Goal: Information Seeking & Learning: Understand process/instructions

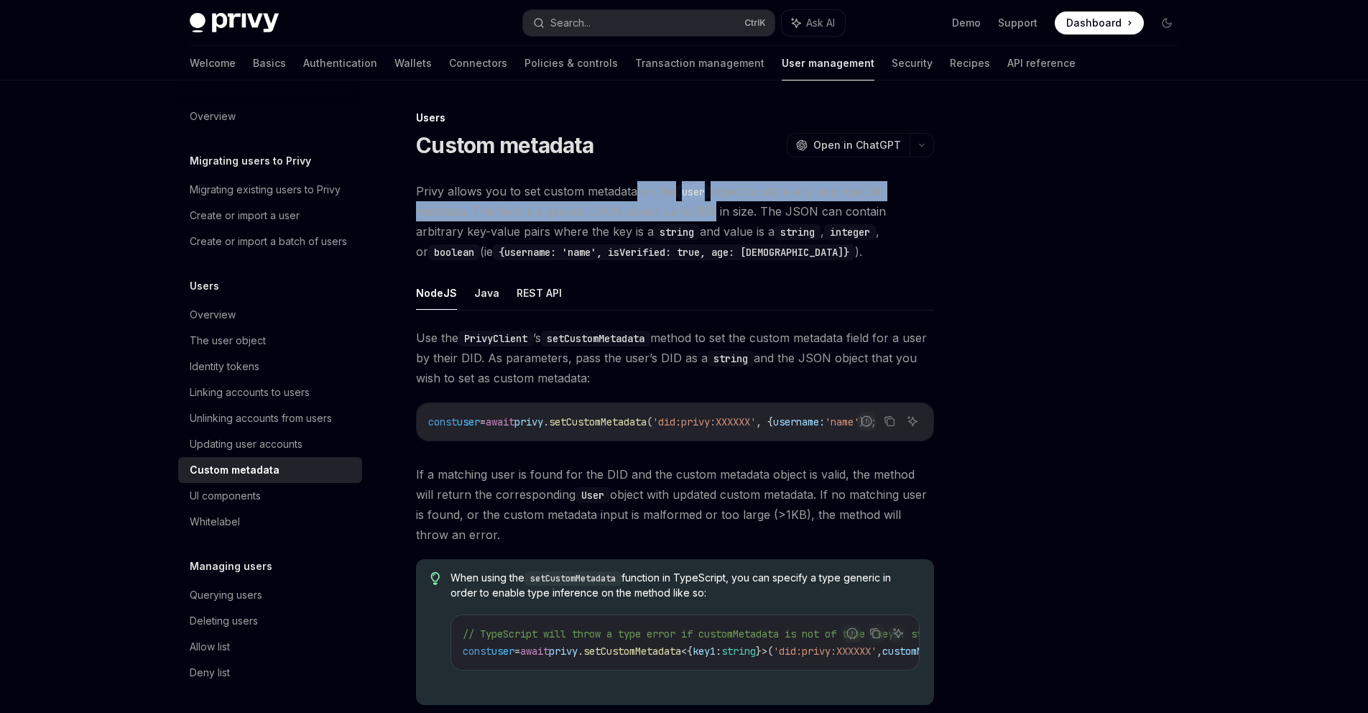
drag, startPoint x: 634, startPoint y: 198, endPoint x: 712, endPoint y: 220, distance: 80.7
click at [712, 220] on span "Privy allows you to set custom metadata on the user object to store any app-spe…" at bounding box center [675, 221] width 518 height 80
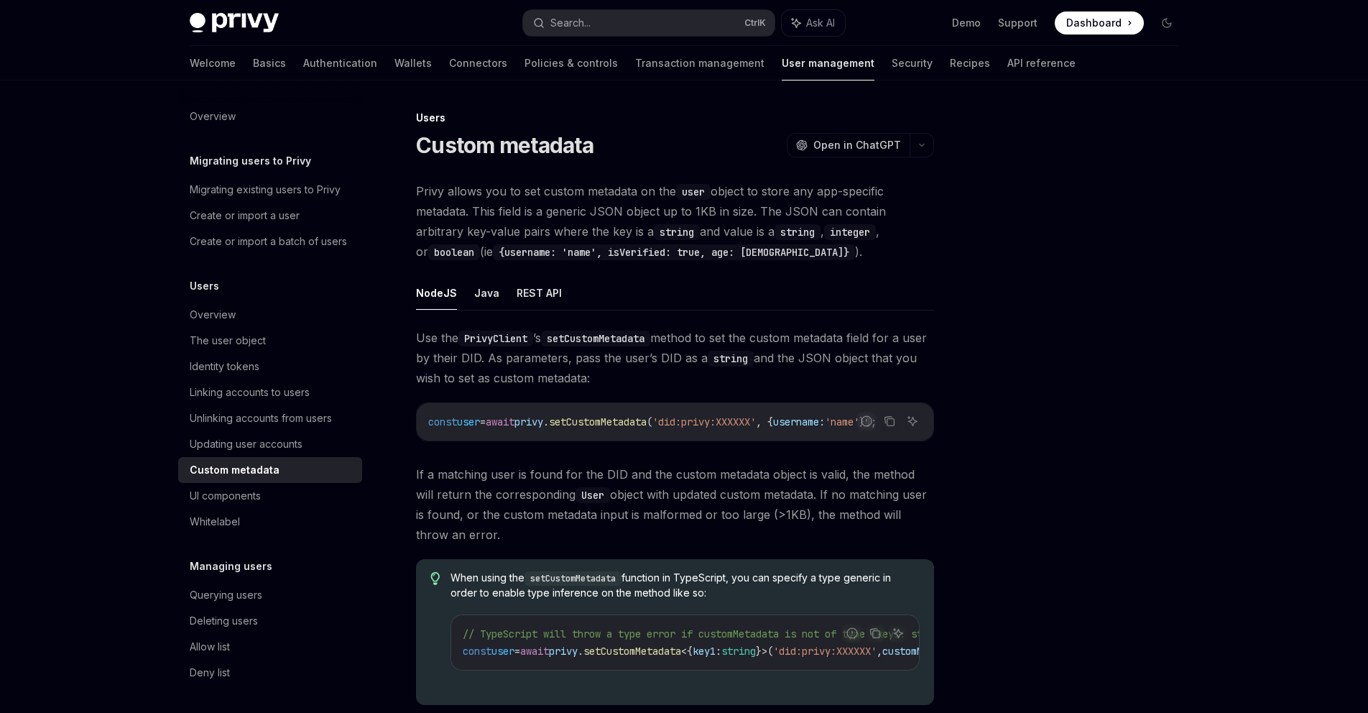
drag, startPoint x: 520, startPoint y: 196, endPoint x: 611, endPoint y: 225, distance: 95.7
click at [611, 225] on span "Privy allows you to set custom metadata on the user object to store any app-spe…" at bounding box center [675, 221] width 518 height 80
click at [654, 225] on code "string" at bounding box center [677, 232] width 46 height 16
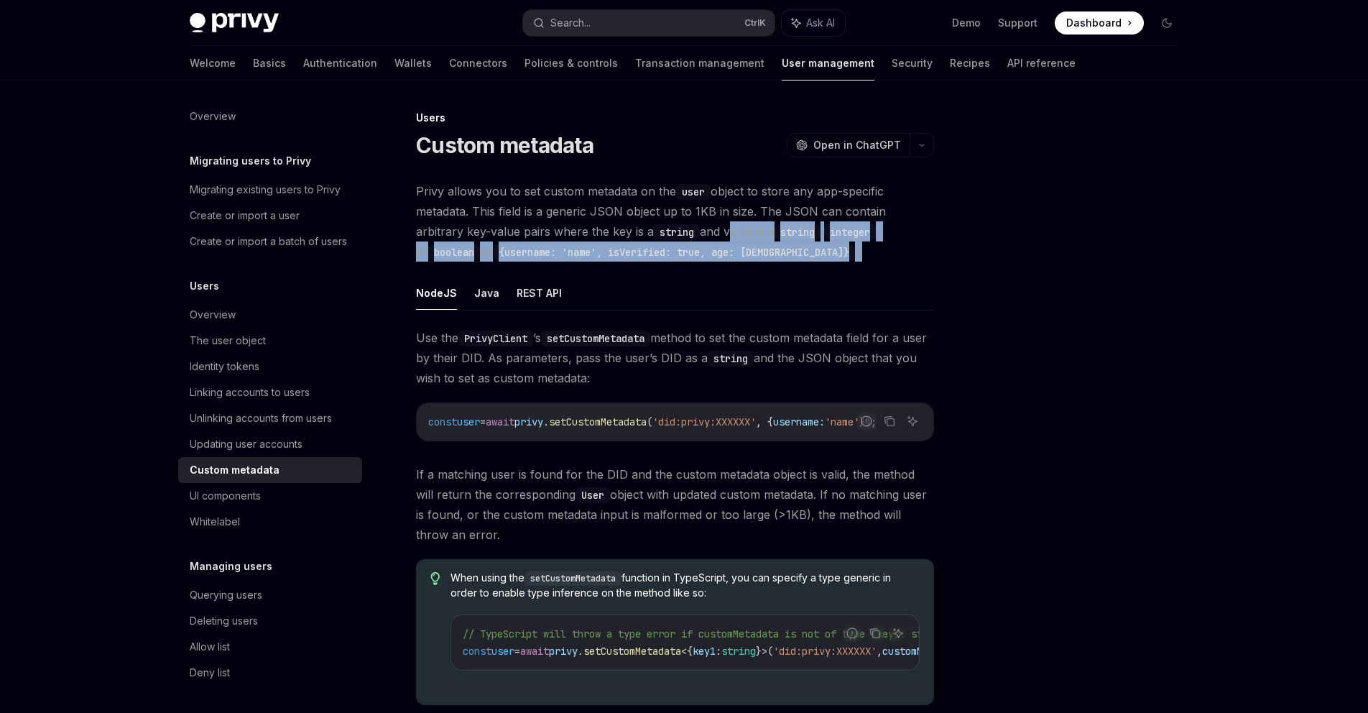
drag, startPoint x: 681, startPoint y: 232, endPoint x: 706, endPoint y: 259, distance: 36.6
click at [706, 259] on span "Privy allows you to set custom metadata on the user object to store any app-spe…" at bounding box center [675, 221] width 518 height 80
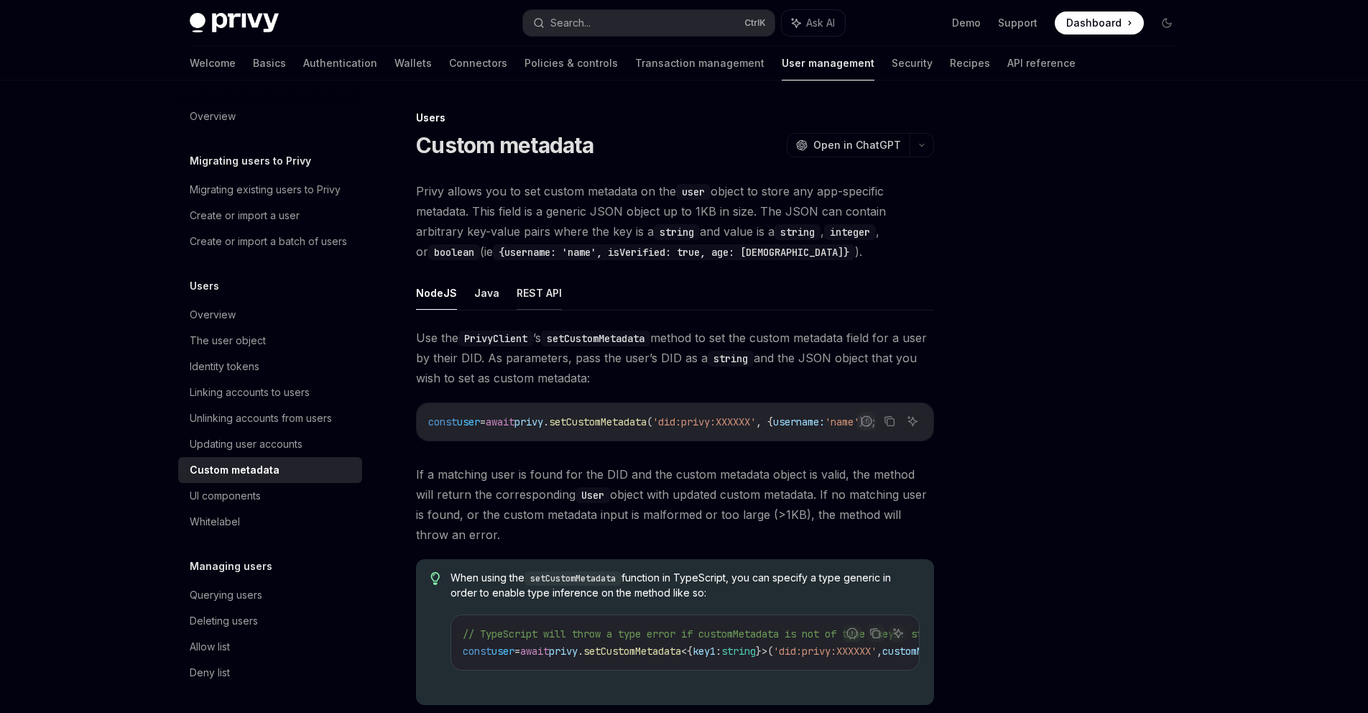
click at [552, 298] on button "REST API" at bounding box center [539, 293] width 45 height 34
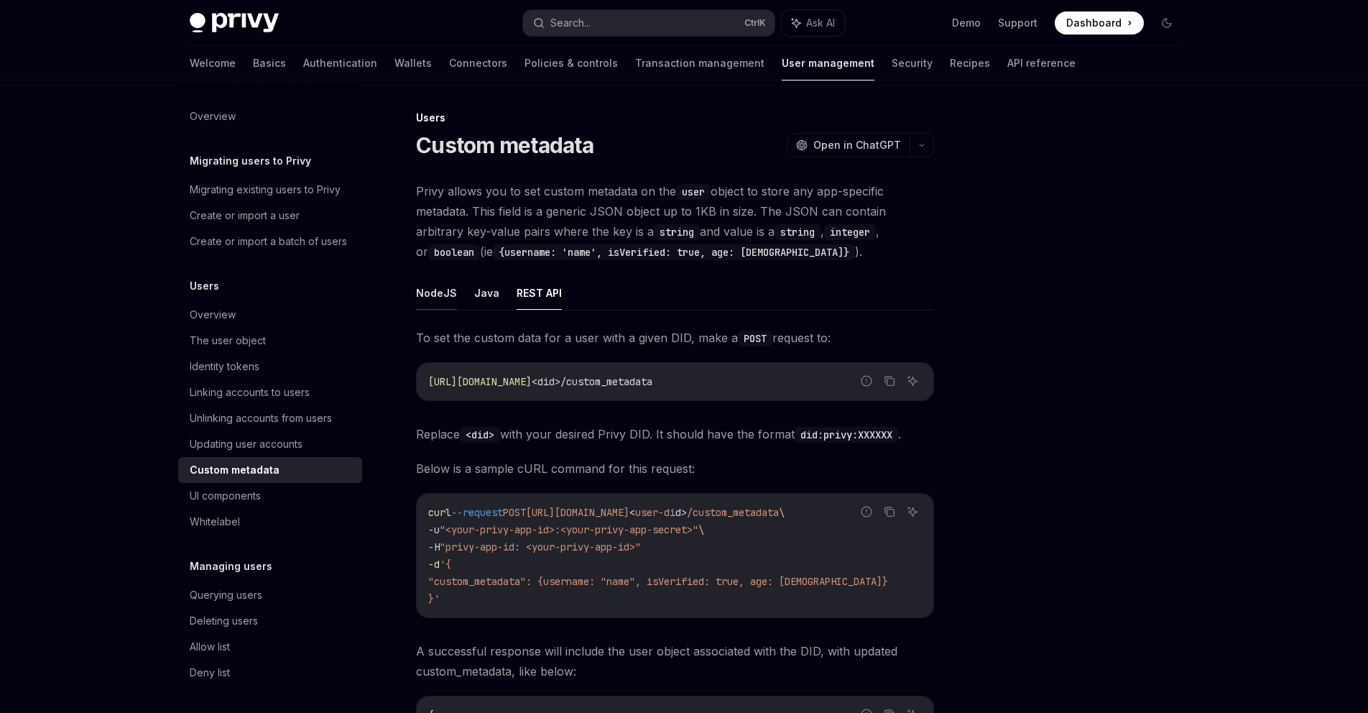
click at [428, 291] on button "NodeJS" at bounding box center [436, 293] width 41 height 34
type textarea "*"
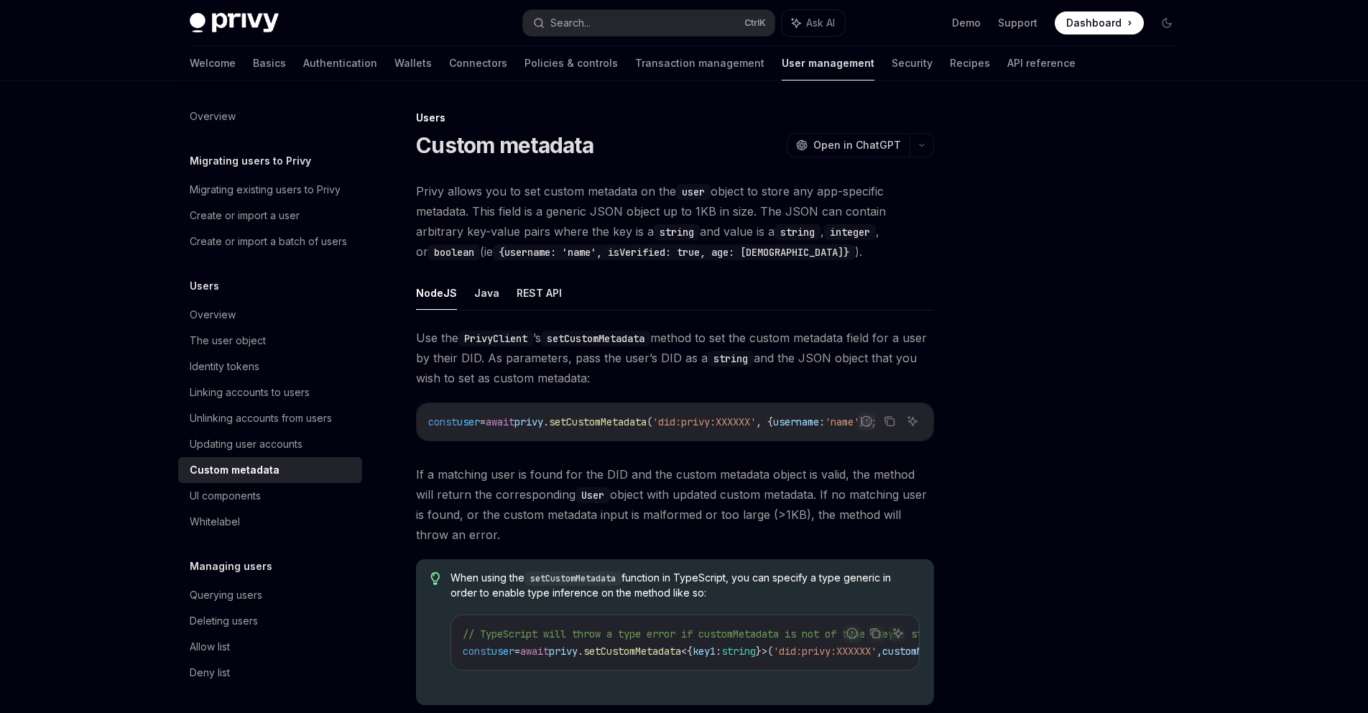
click at [604, 417] on span "setCustomMetadata" at bounding box center [598, 421] width 98 height 13
copy span "setCustomMetadata"
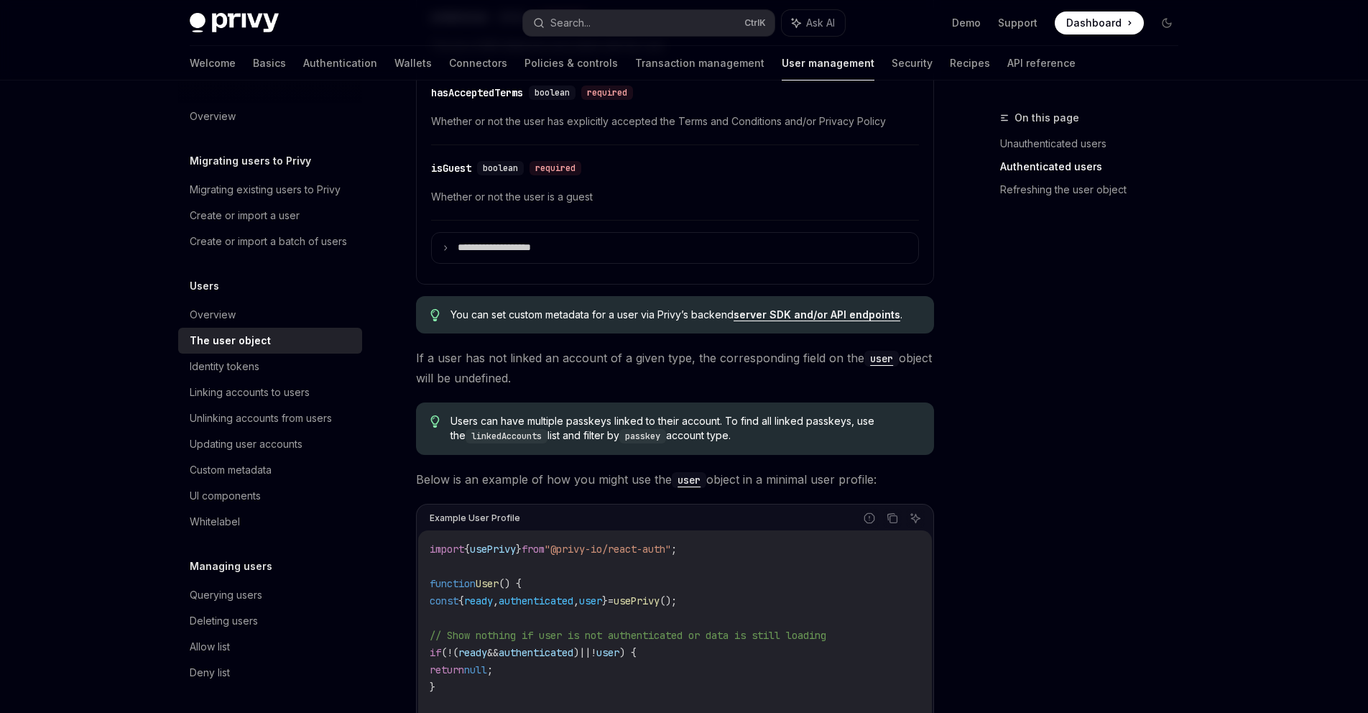
scroll to position [416, 0]
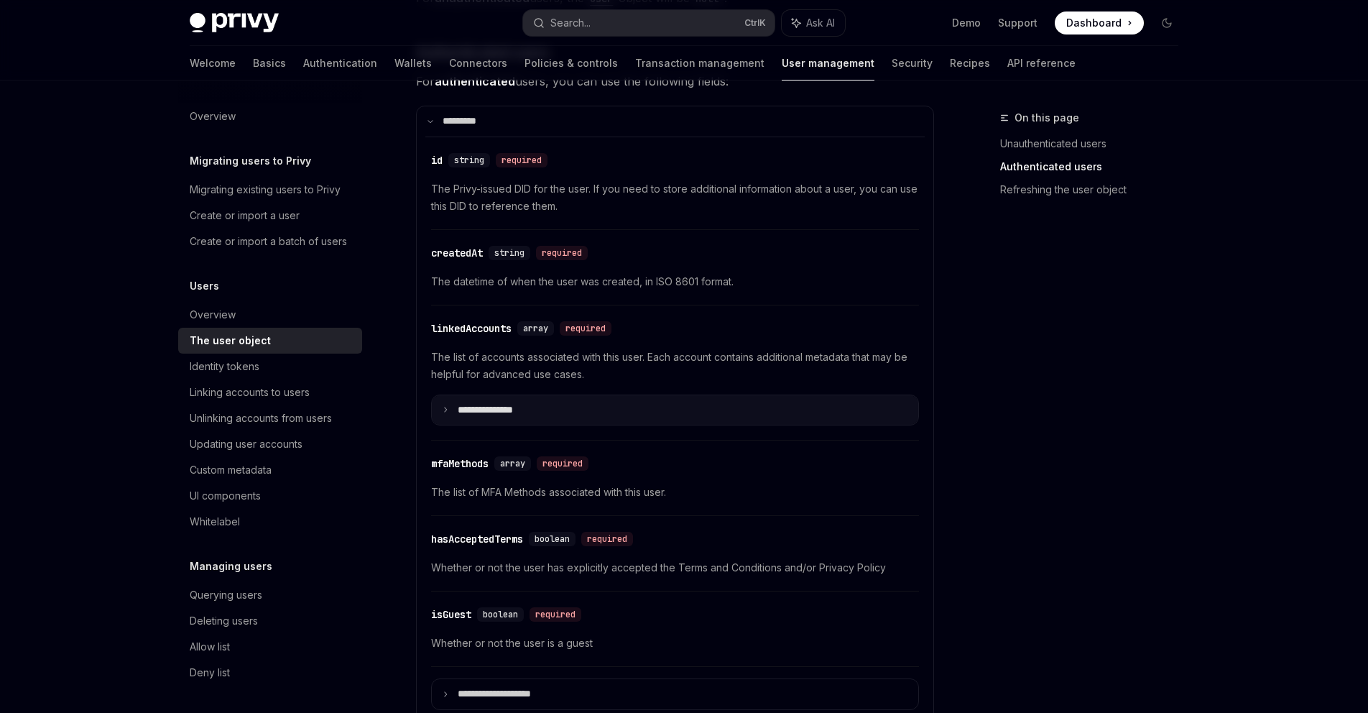
click at [463, 408] on p "**********" at bounding box center [497, 410] width 78 height 13
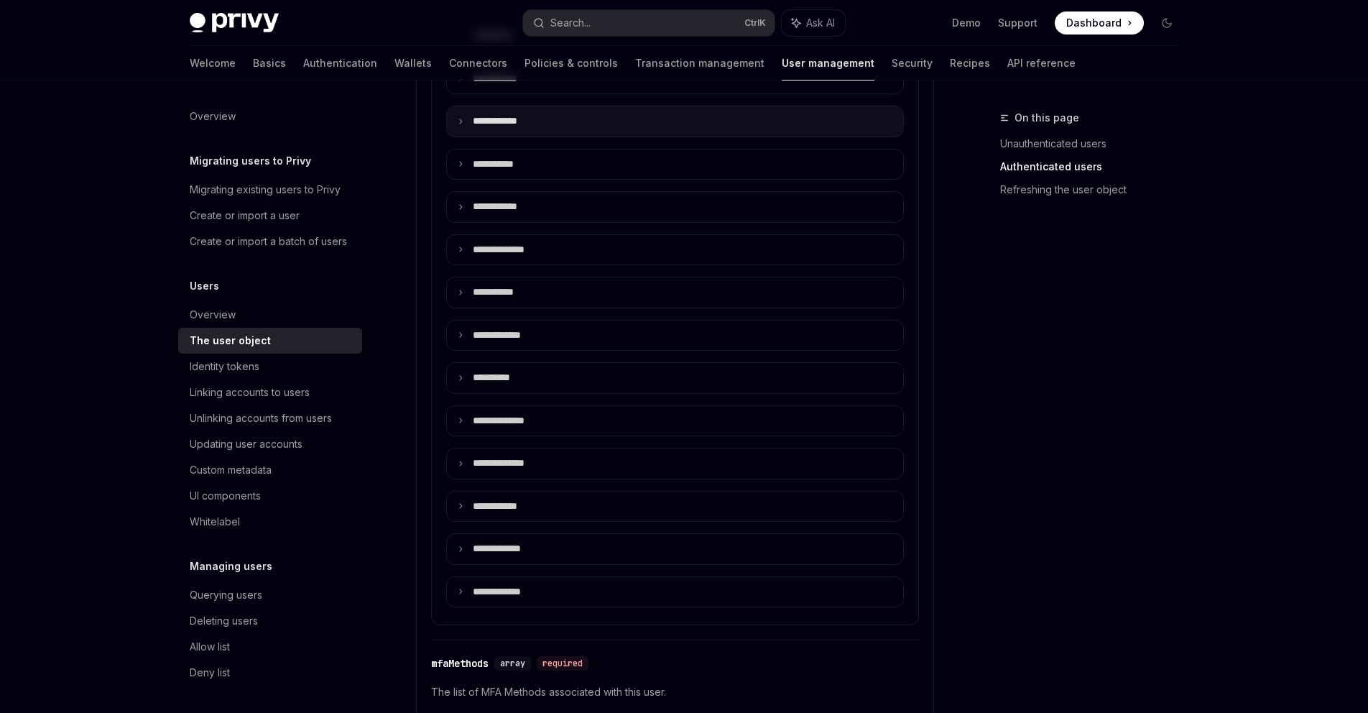
scroll to position [675, 0]
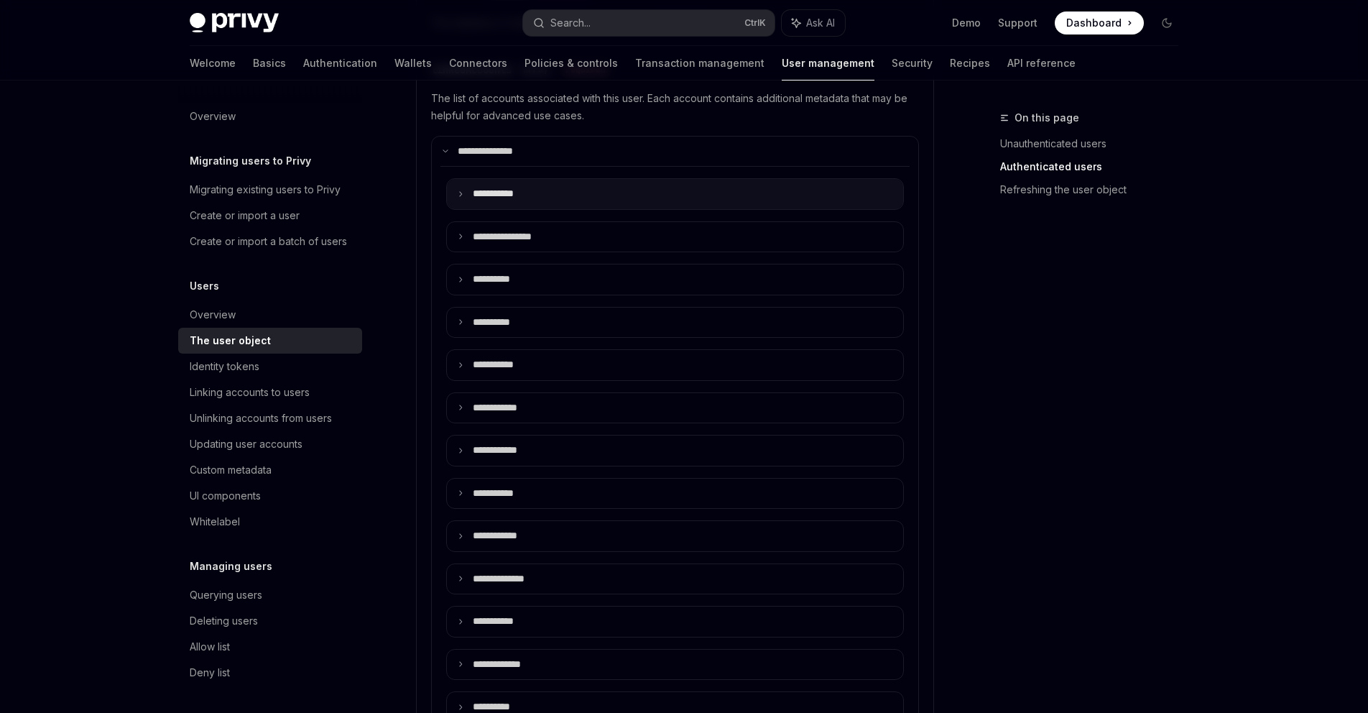
click at [561, 191] on summary "**** ******" at bounding box center [675, 194] width 456 height 30
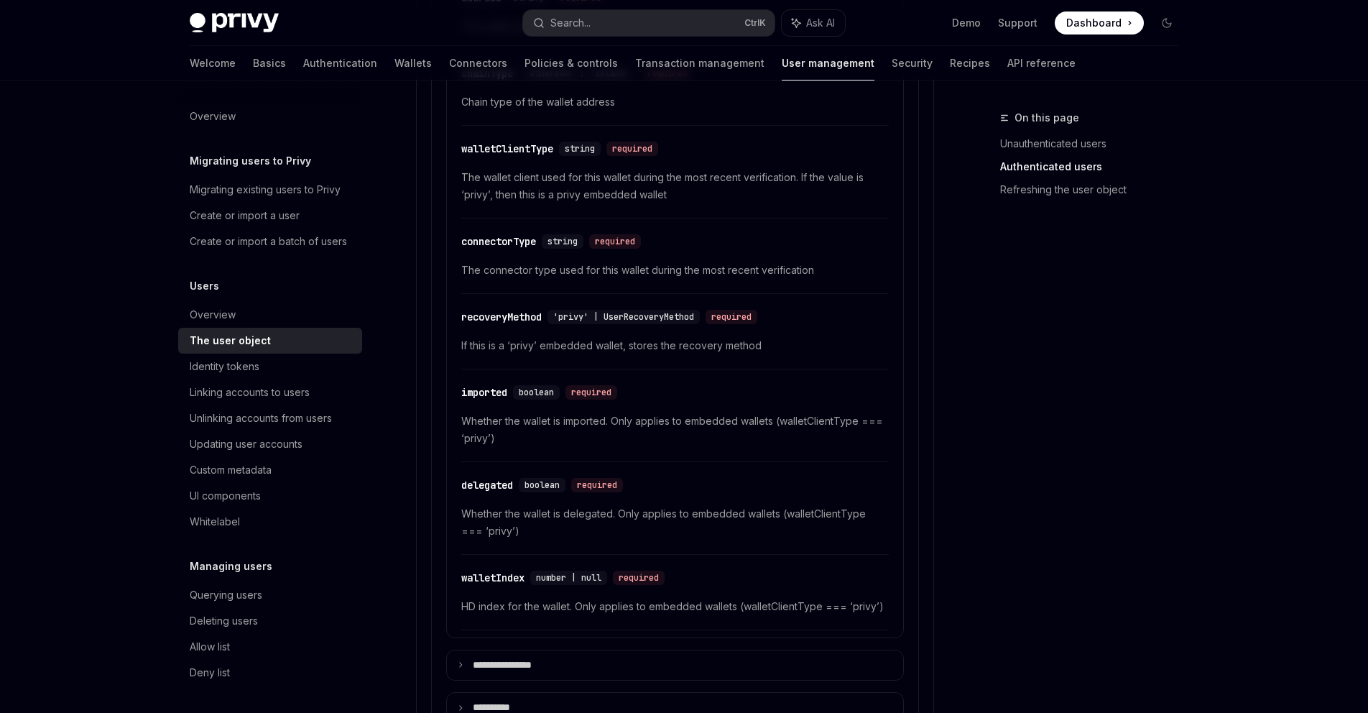
scroll to position [1106, 0]
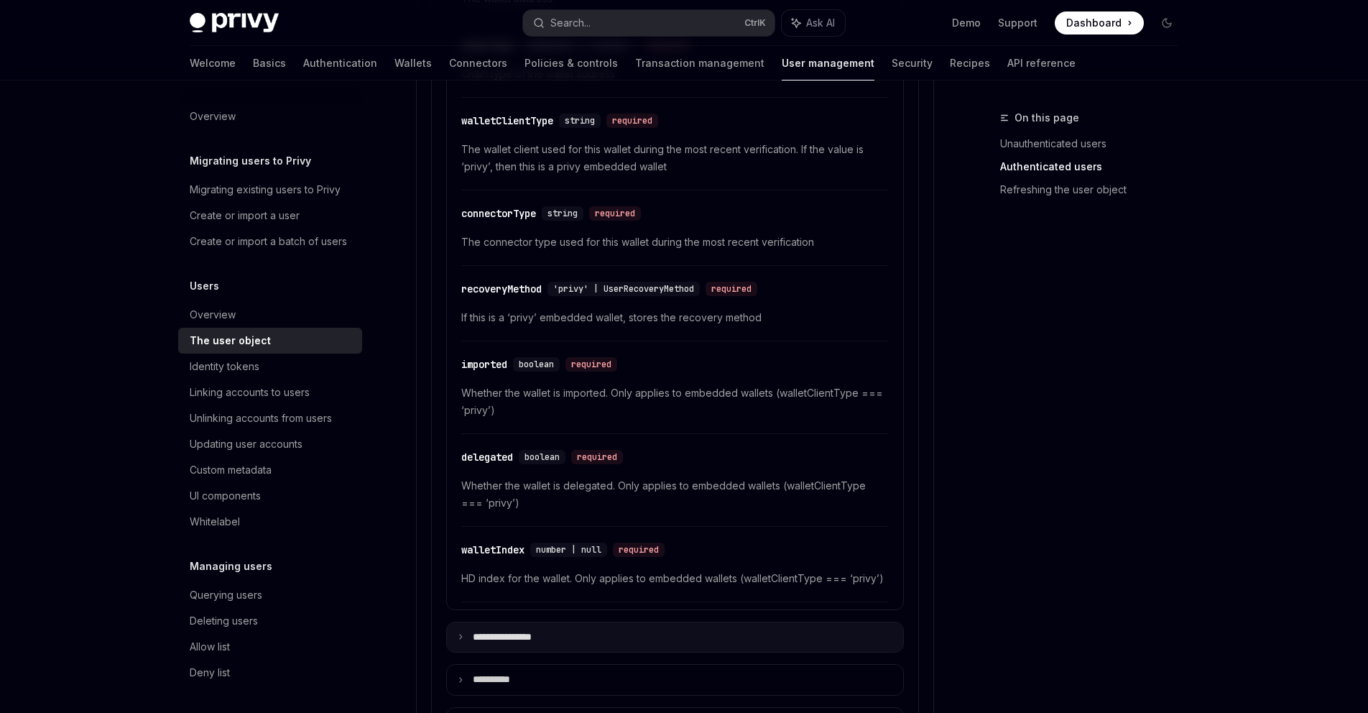
click at [629, 645] on summary "**********" at bounding box center [675, 637] width 456 height 30
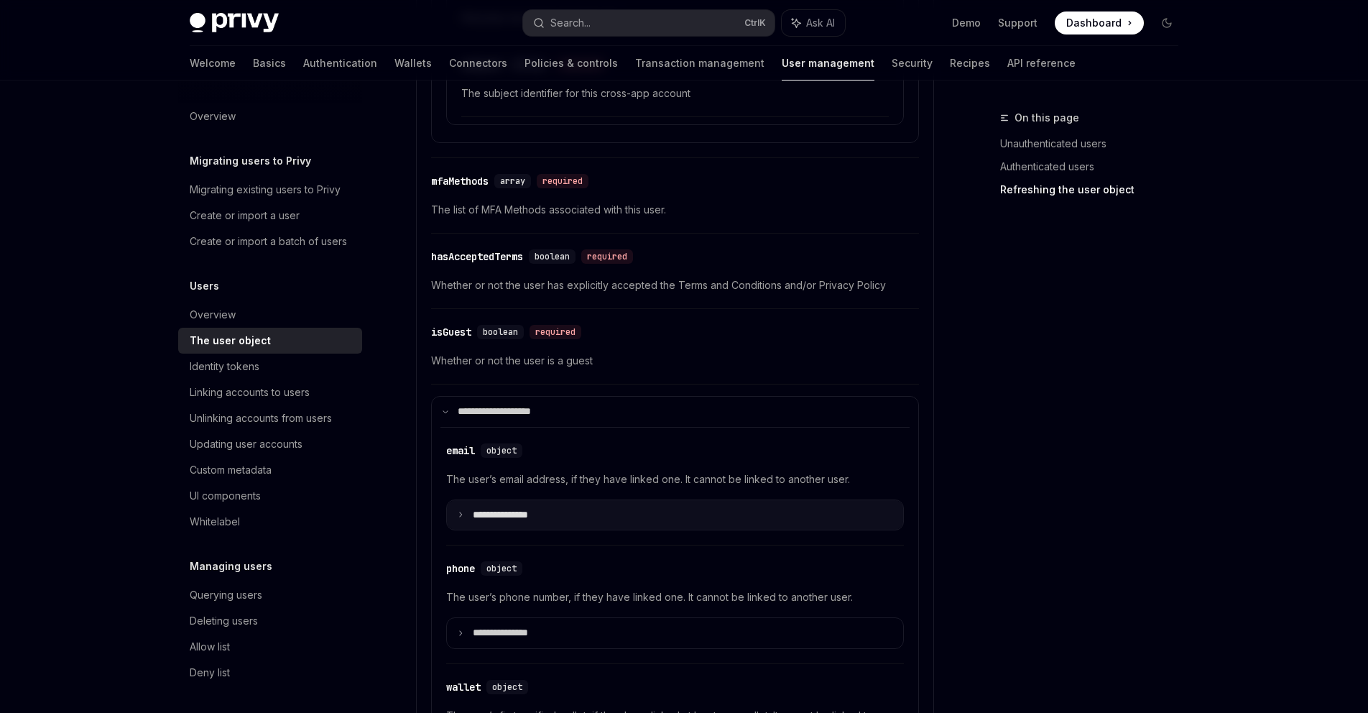
scroll to position [3503, 0]
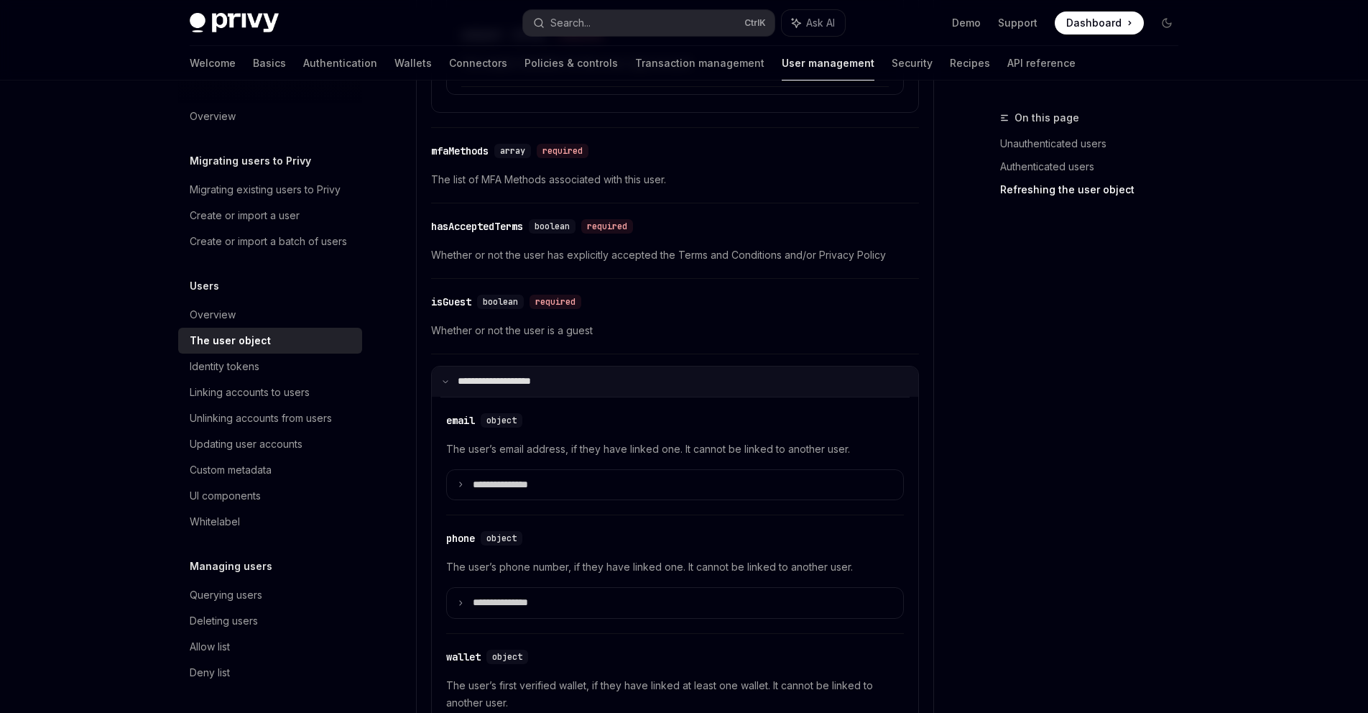
click at [538, 382] on p "**********" at bounding box center [504, 381] width 93 height 13
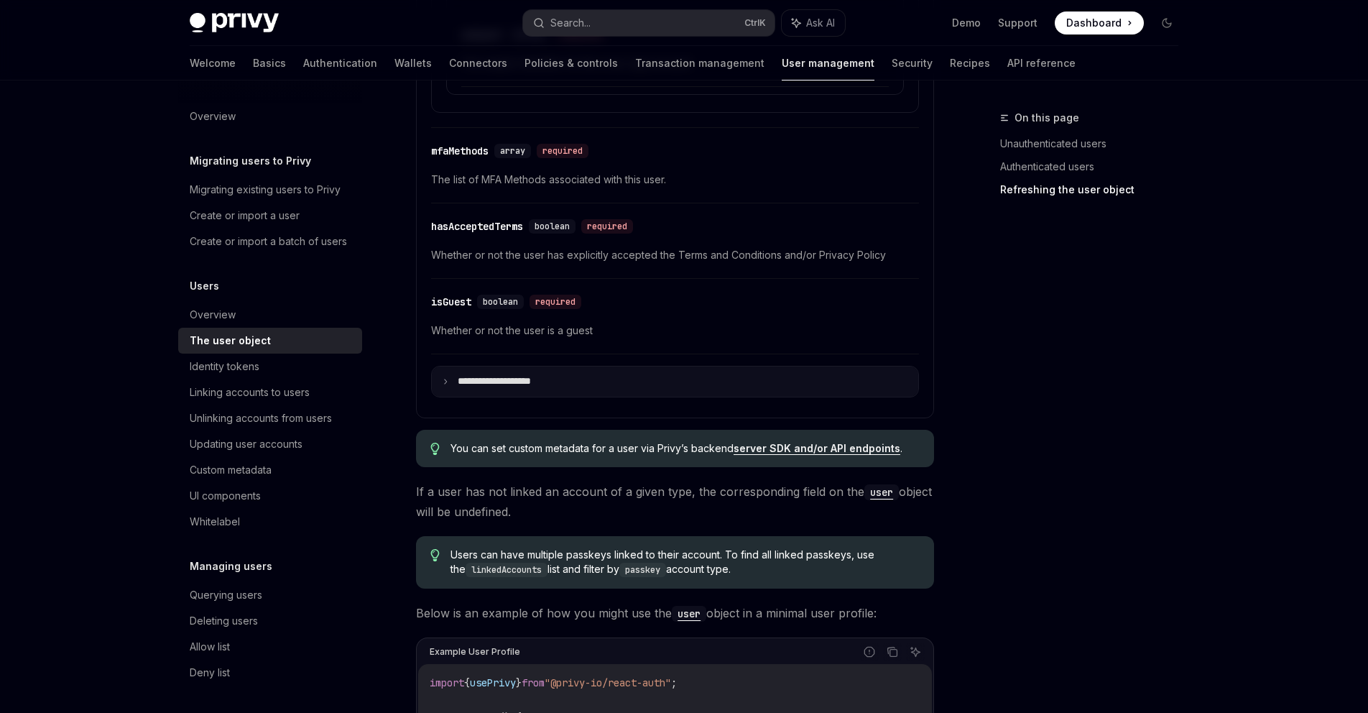
click at [550, 379] on p "**********" at bounding box center [507, 381] width 98 height 13
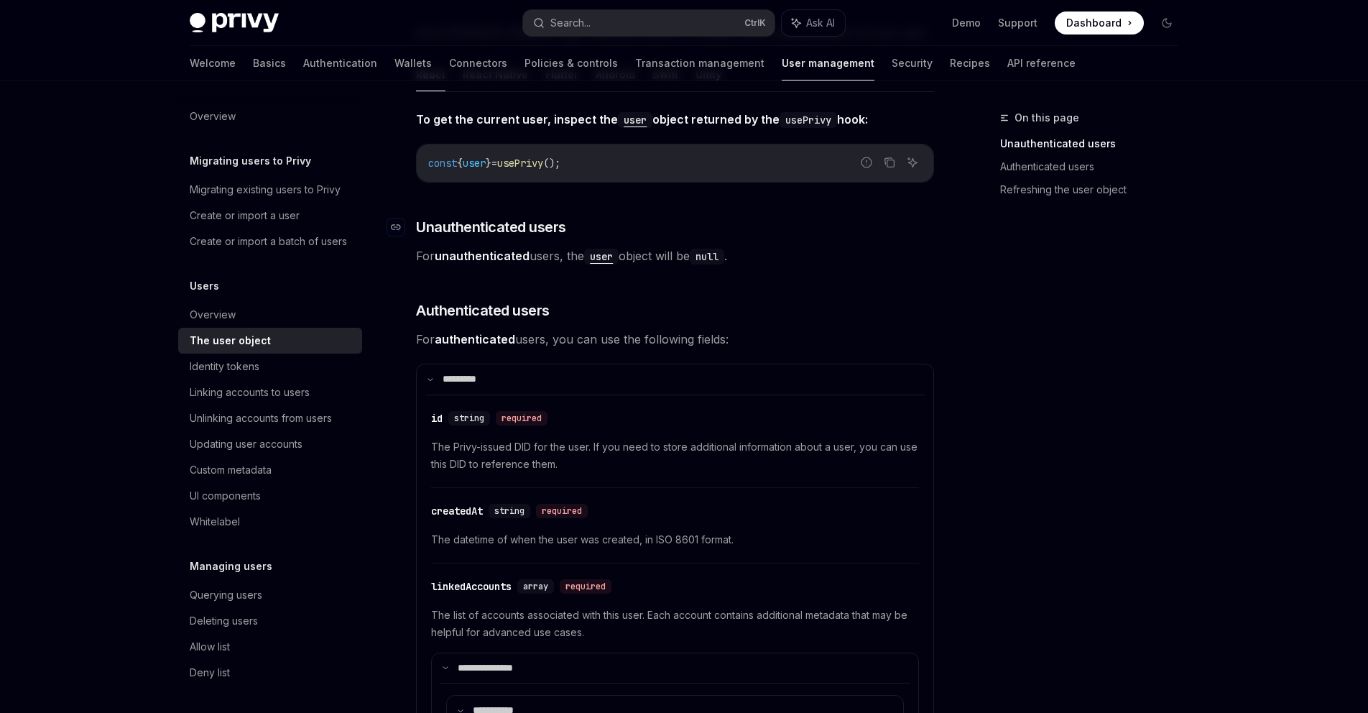
scroll to position [140, 0]
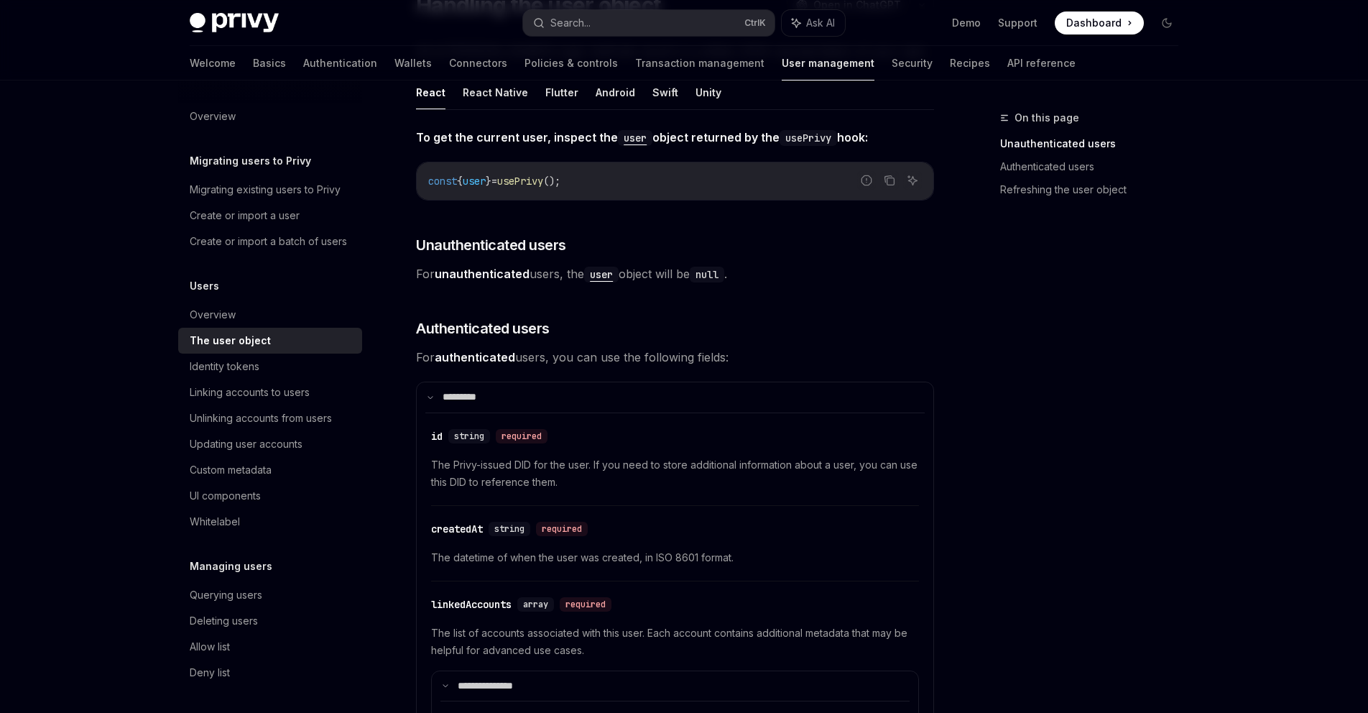
click at [476, 184] on span "user" at bounding box center [474, 181] width 23 height 13
copy code "const { user } = usePrivy ();"
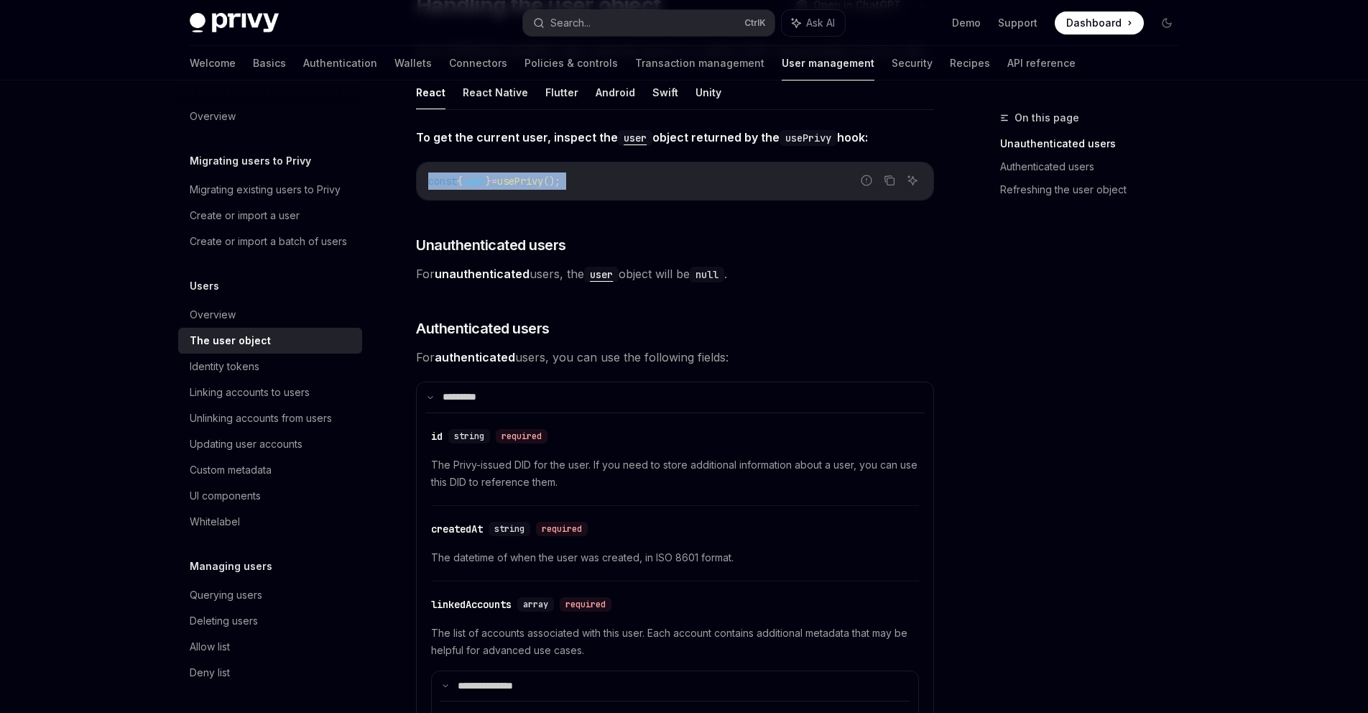
copy code "const { user } = usePrivy ();"
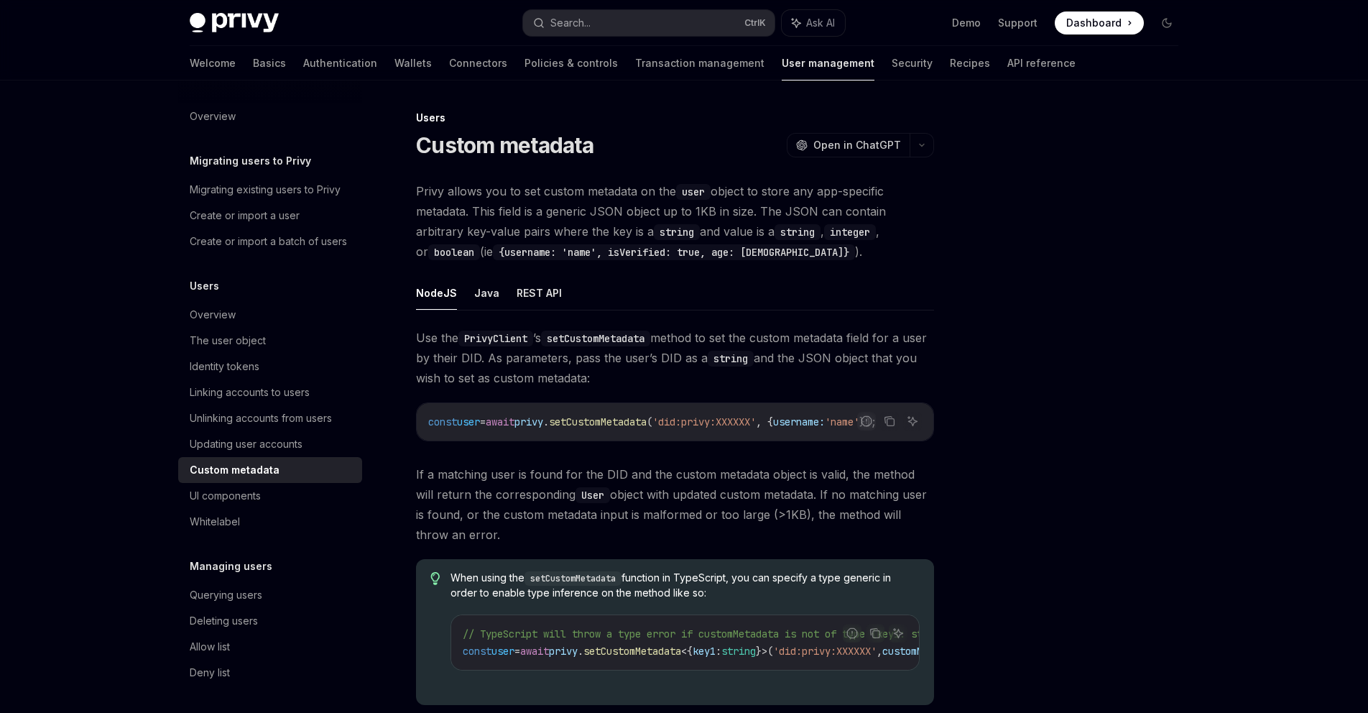
scroll to position [181, 0]
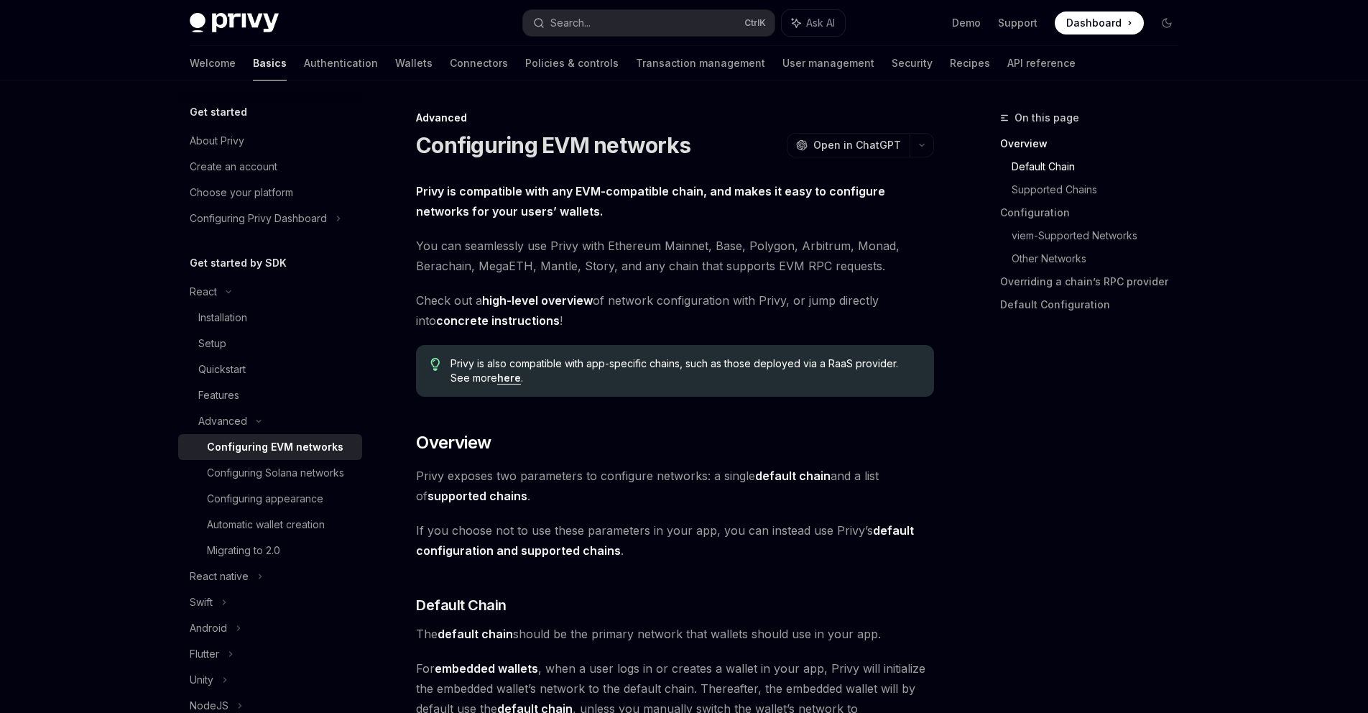
scroll to position [1609, 0]
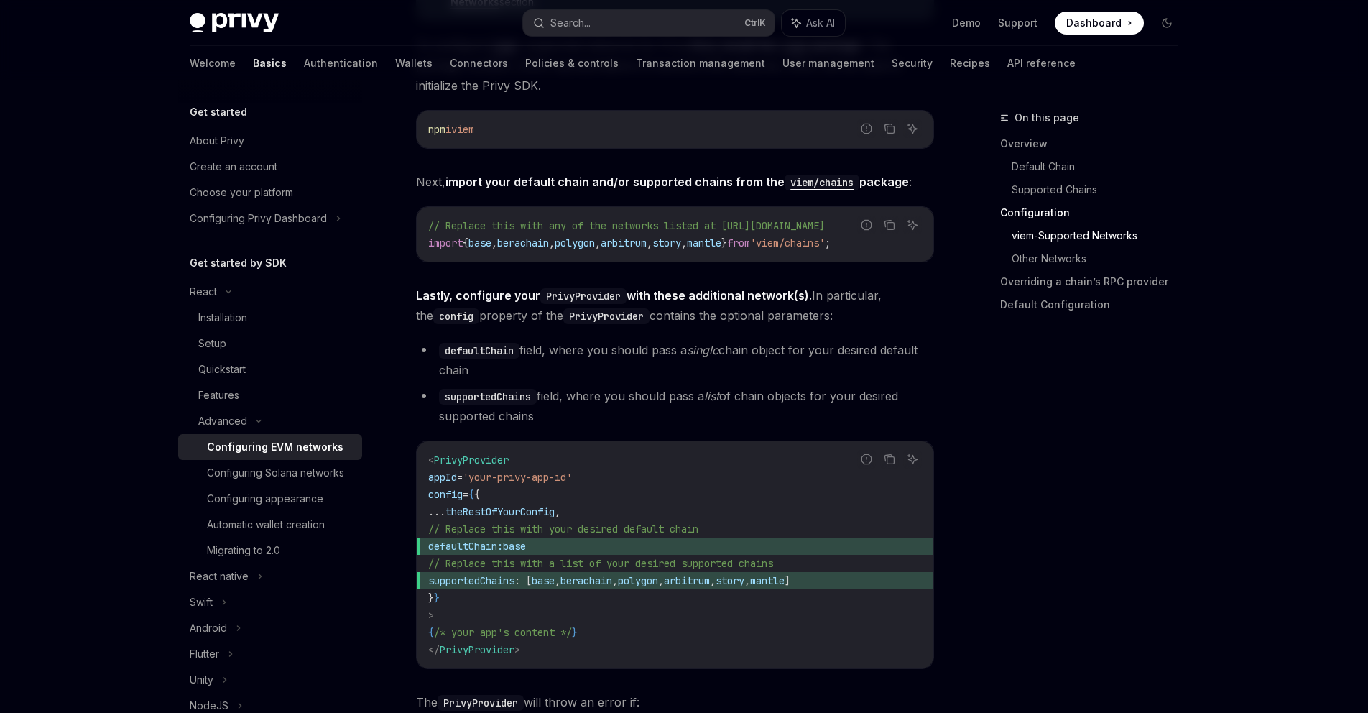
click at [545, 239] on span "berachain" at bounding box center [523, 242] width 52 height 13
copy div "import { base , berachain , polygon , arbitrum , story , mantle } from 'viem/ch…"
click at [579, 548] on span "defaultChain: base" at bounding box center [675, 545] width 494 height 17
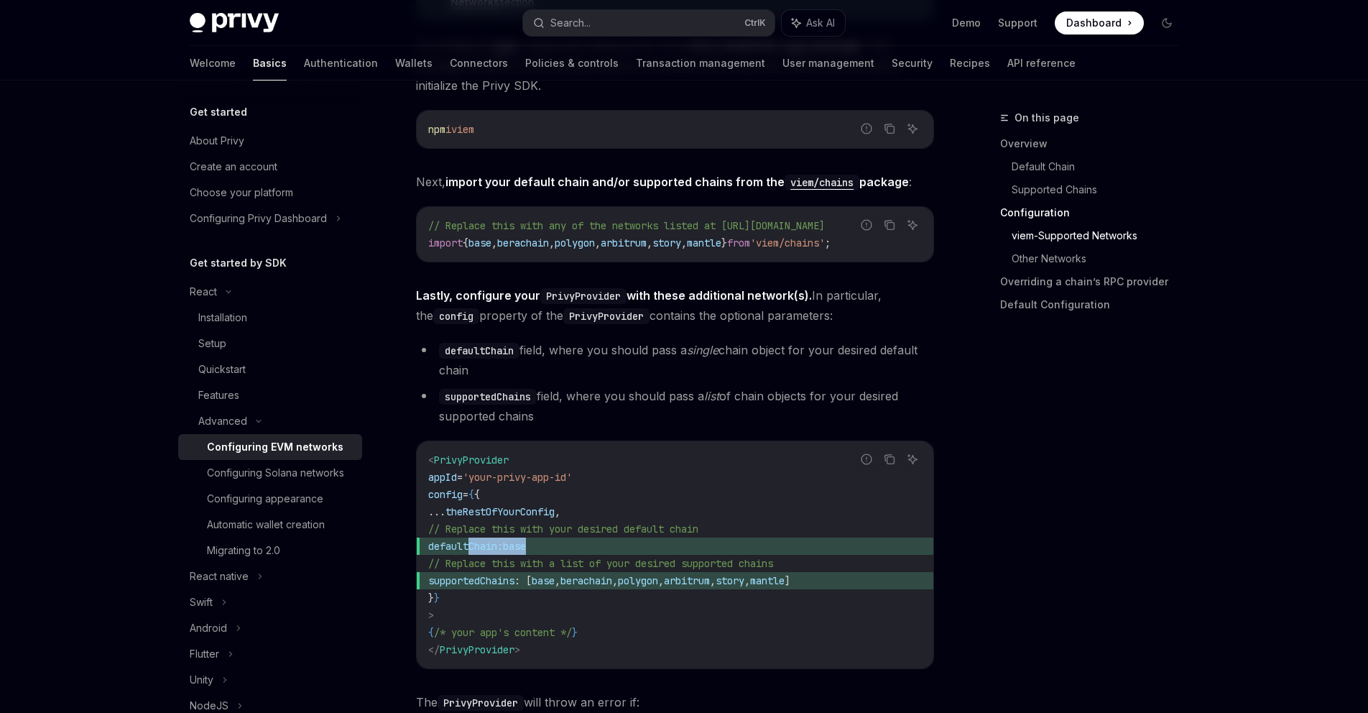
drag, startPoint x: 593, startPoint y: 553, endPoint x: 474, endPoint y: 553, distance: 118.5
click at [474, 553] on span "defaultChain: base" at bounding box center [675, 545] width 494 height 17
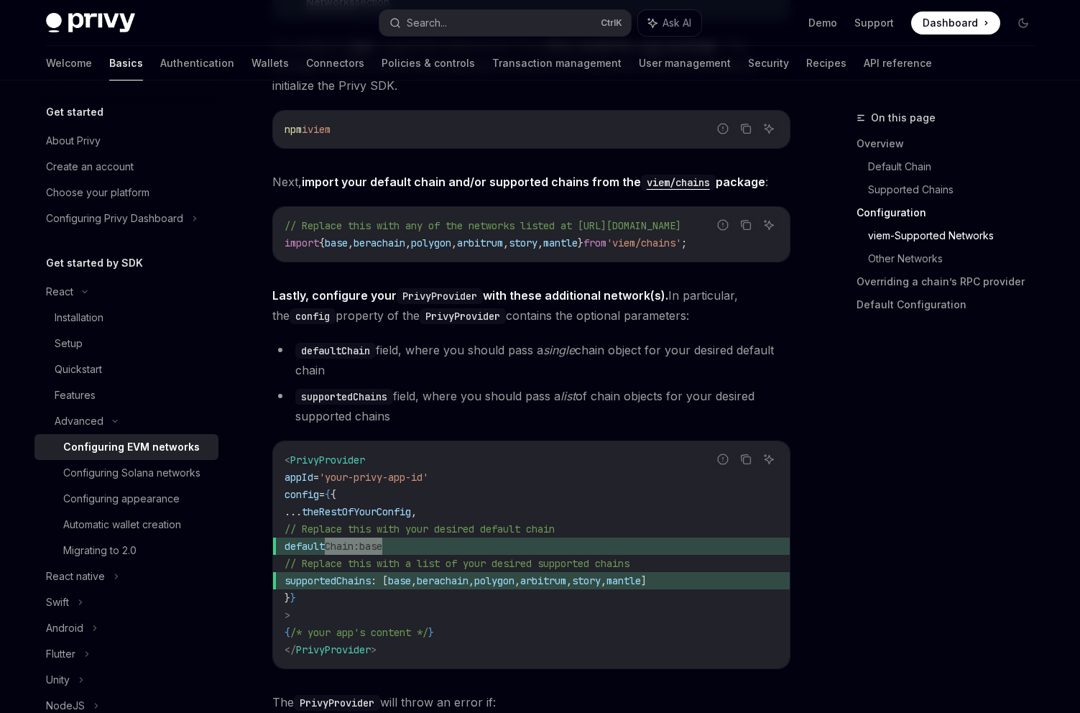
type textarea "*"
